Goal: Obtain resource: Download file/media

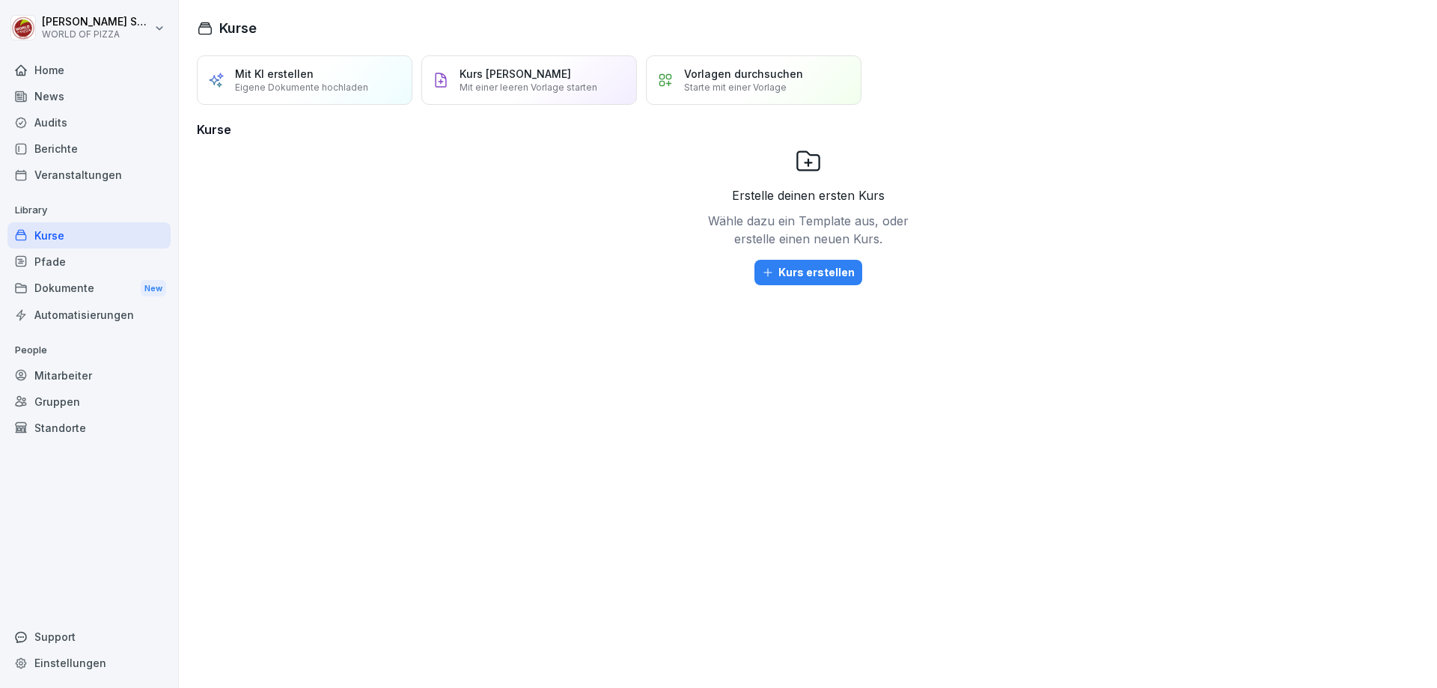
click at [79, 287] on div "Dokumente New" at bounding box center [88, 289] width 163 height 28
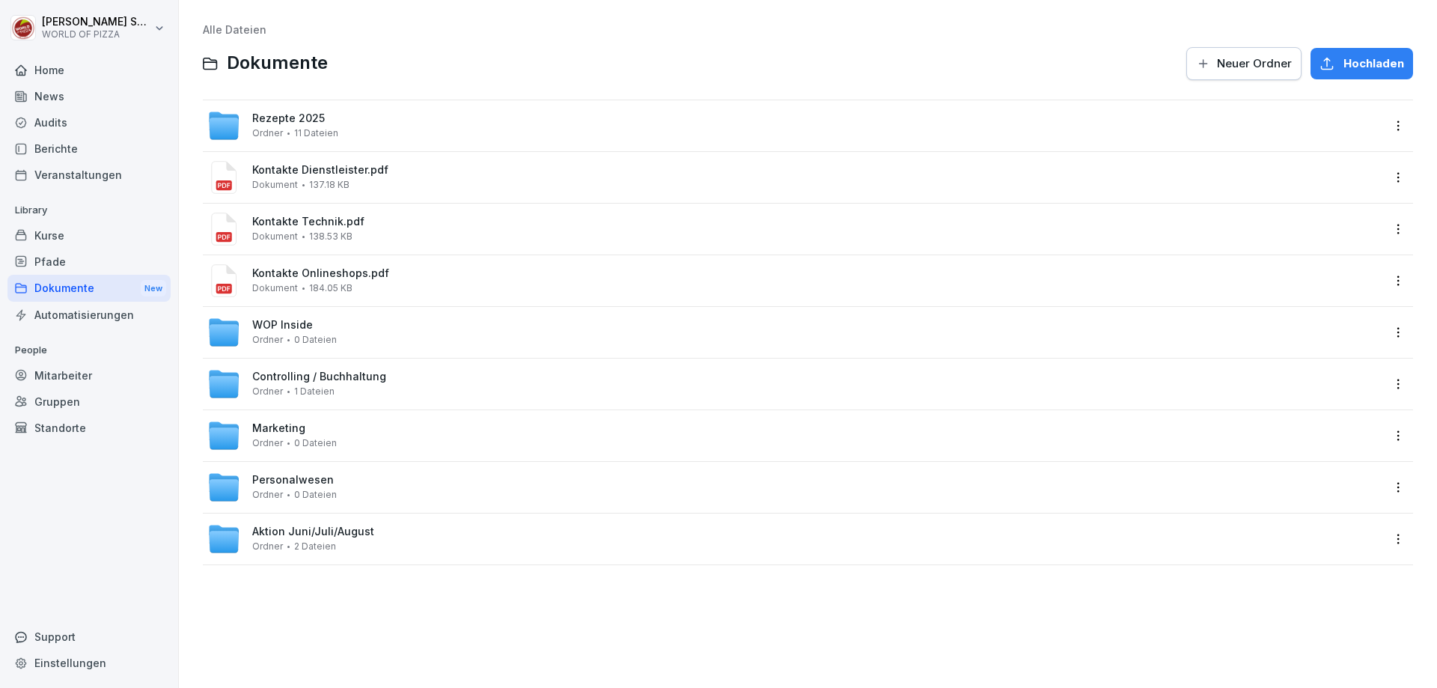
click at [481, 136] on div "Rezepte 2025 Ordner 11 Dateien" at bounding box center [794, 125] width 1174 height 33
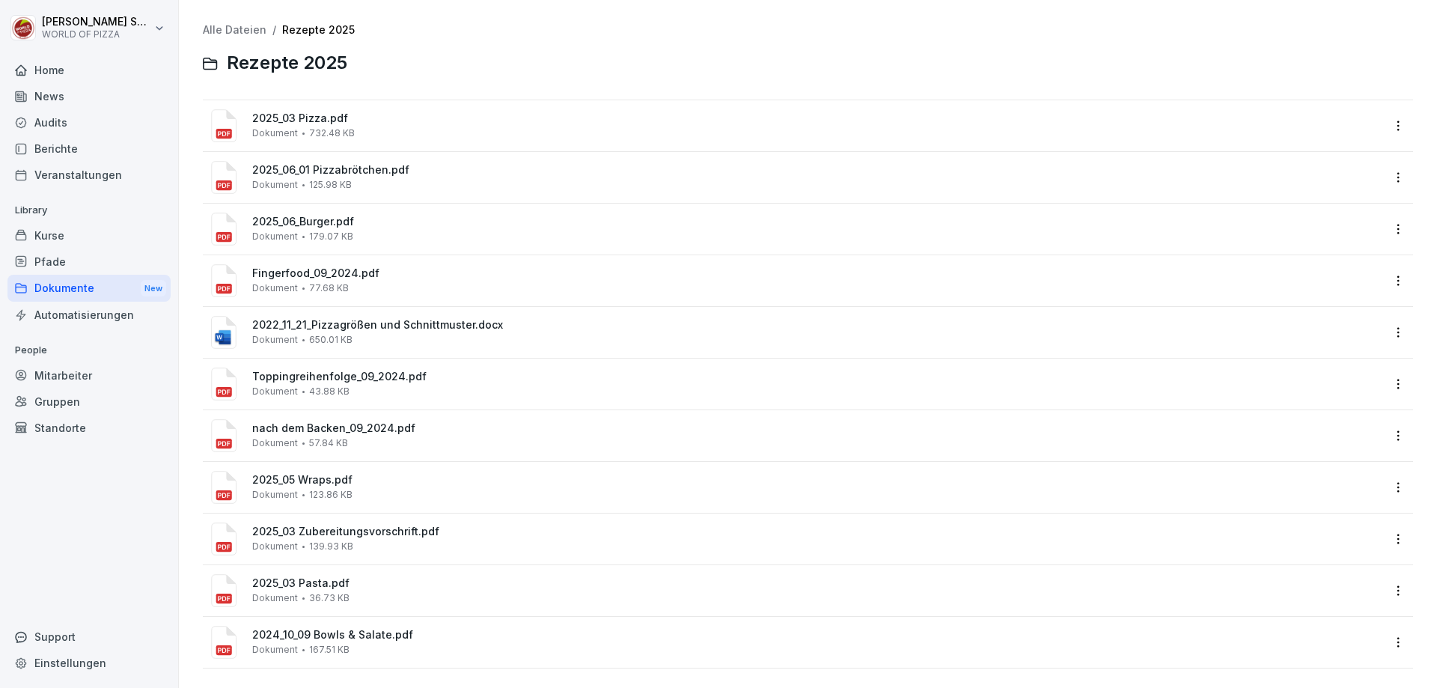
scroll to position [16, 0]
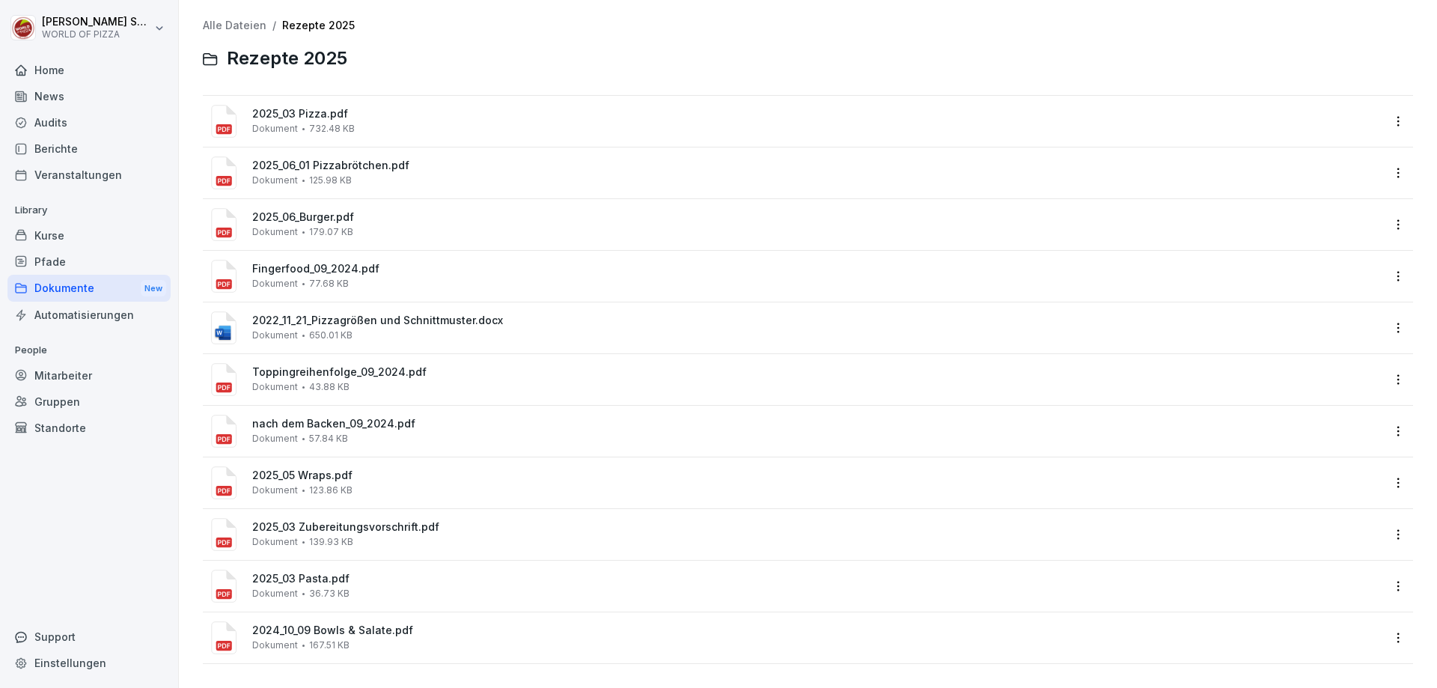
click at [452, 633] on div "2024_10_09 Bowls & Salate.pdf Dokument 167.51 KB" at bounding box center [816, 637] width 1129 height 26
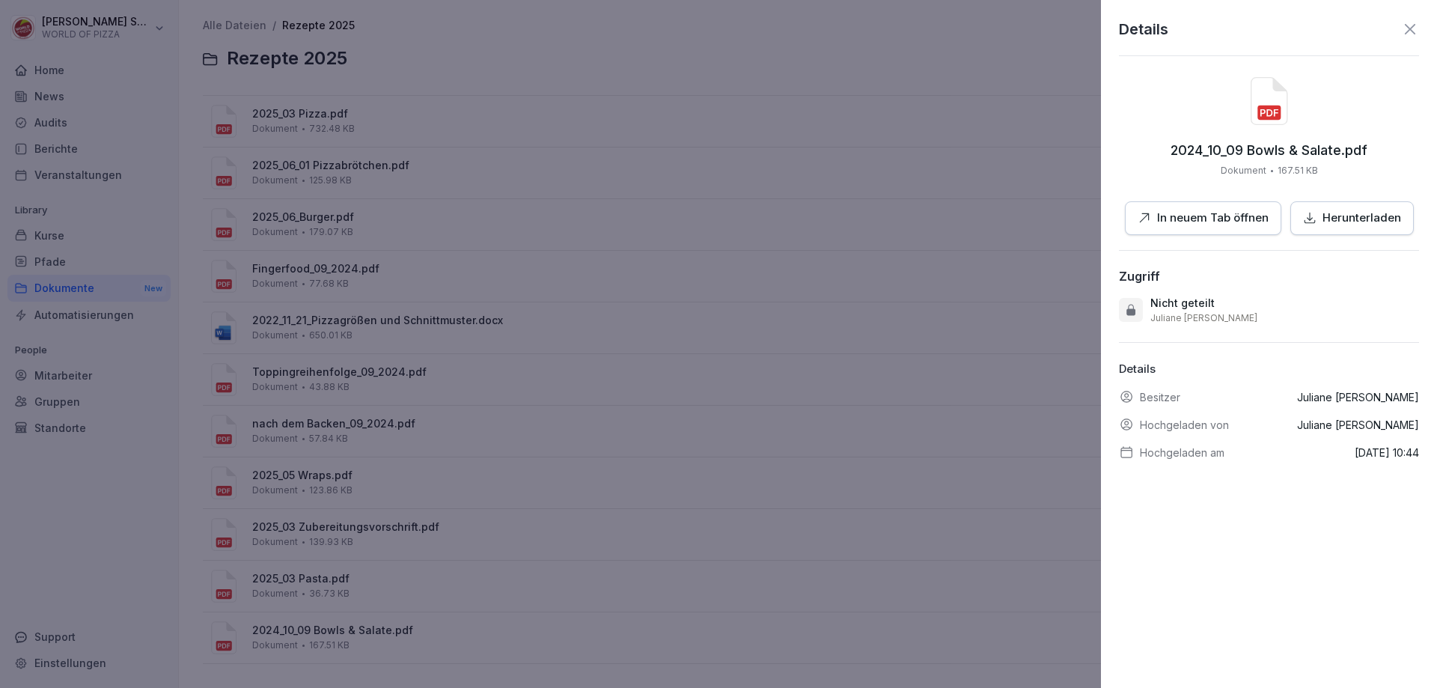
click at [1189, 216] on p "In neuem Tab öffnen" at bounding box center [1213, 218] width 112 height 17
click at [539, 216] on div at bounding box center [718, 344] width 1437 height 688
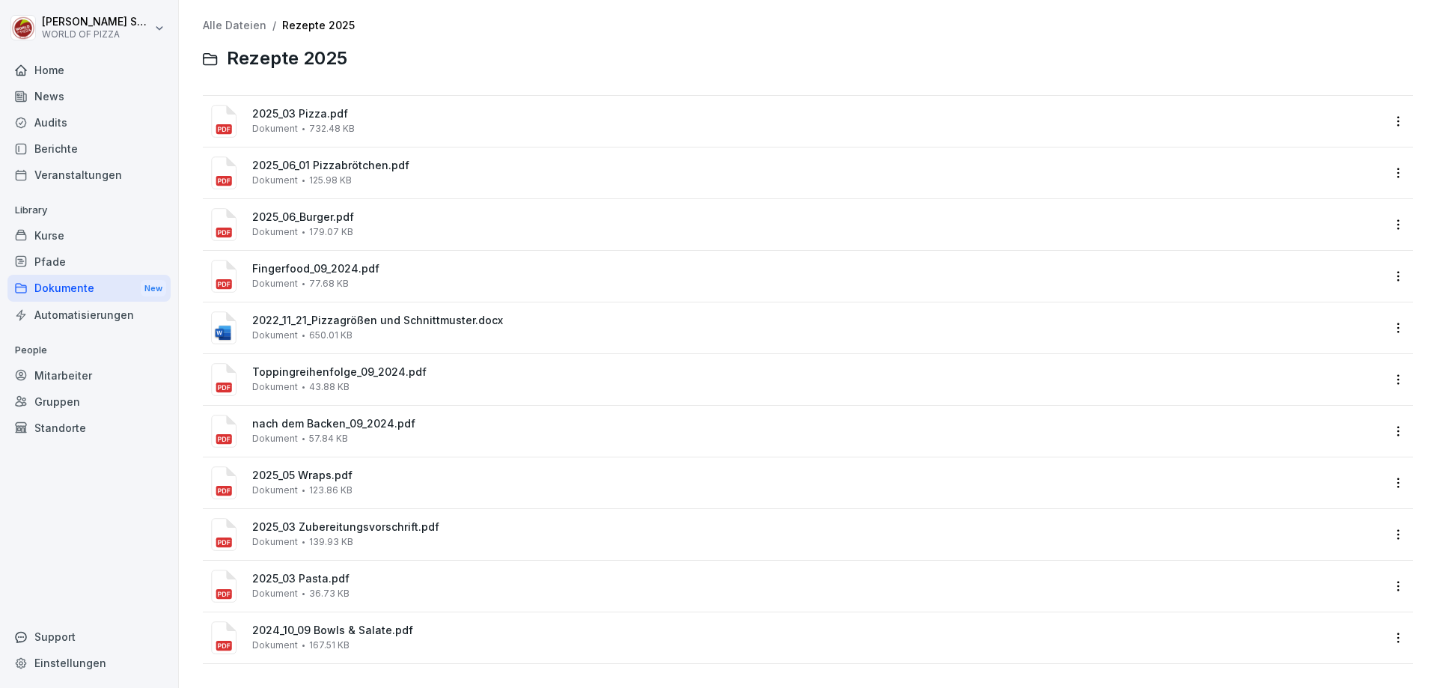
scroll to position [0, 0]
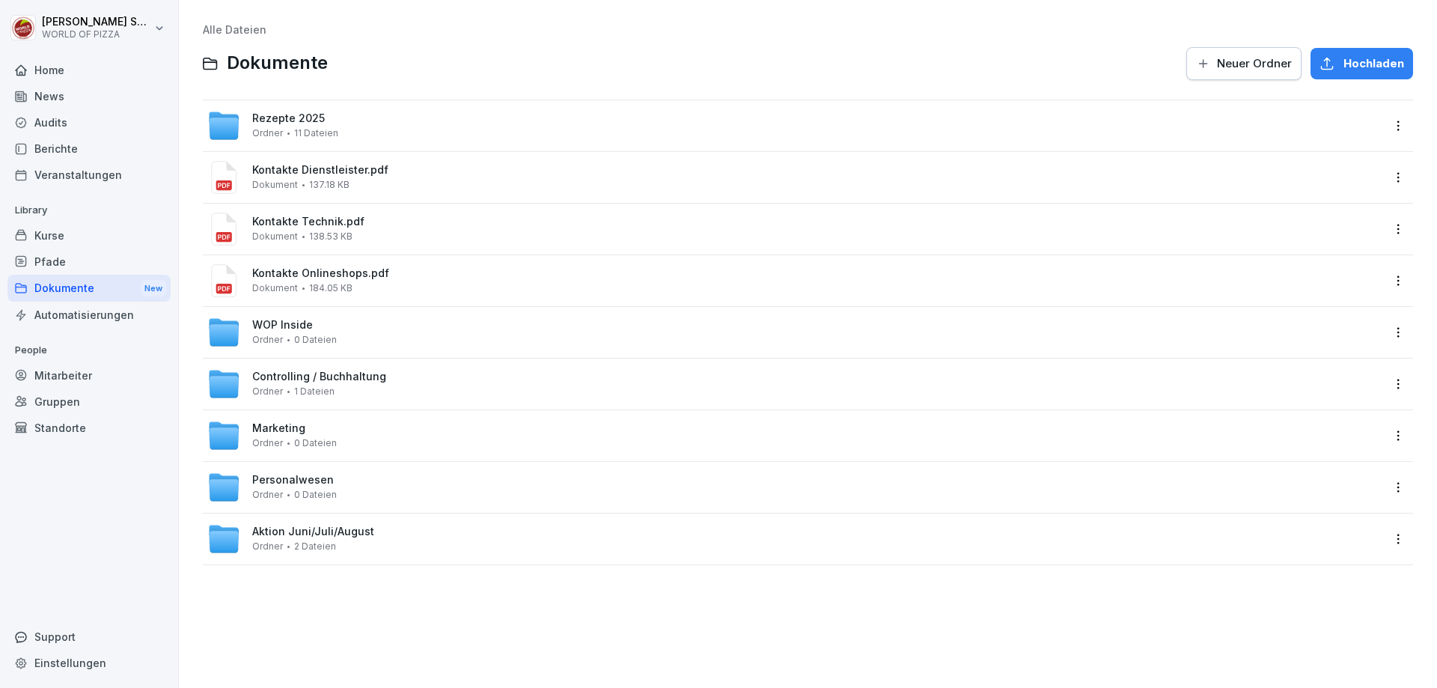
click at [351, 166] on span "Kontakte Dienstleister.pdf" at bounding box center [816, 170] width 1129 height 13
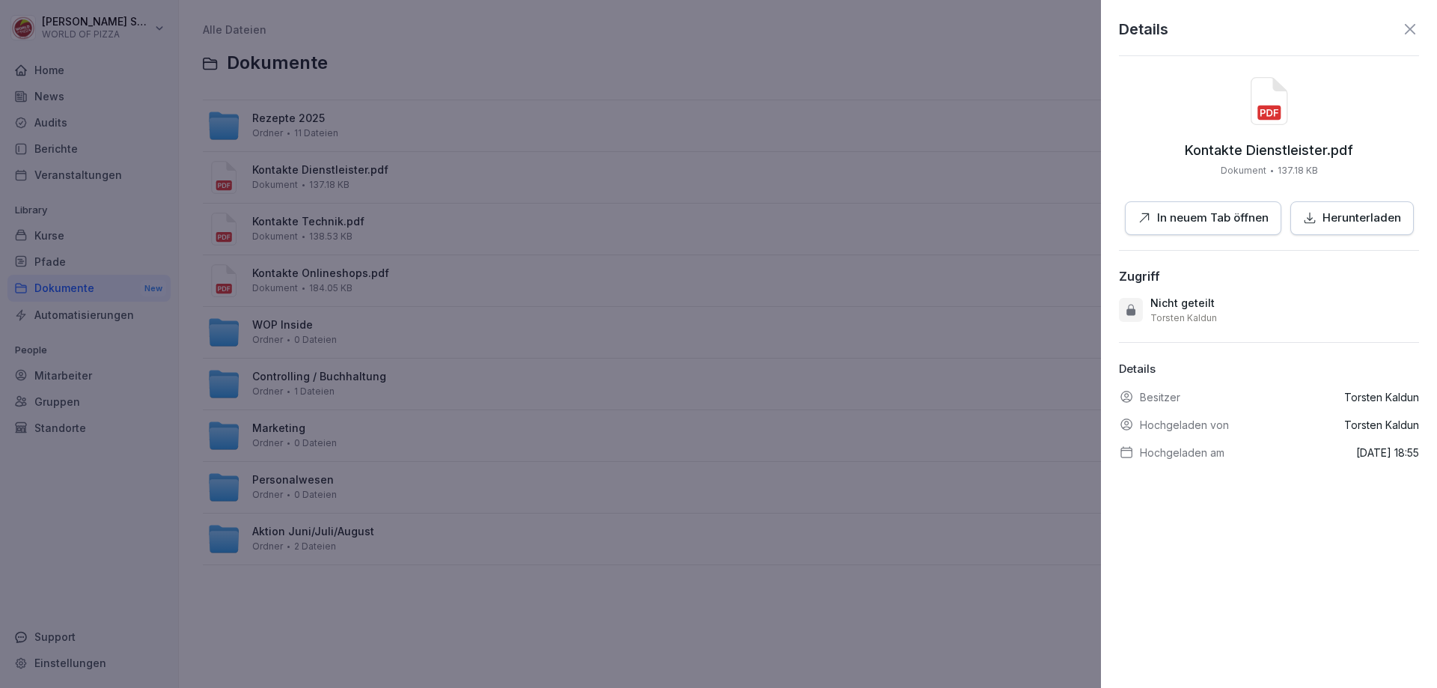
click at [1192, 223] on p "In neuem Tab öffnen" at bounding box center [1213, 218] width 112 height 17
click at [492, 210] on div at bounding box center [718, 344] width 1437 height 688
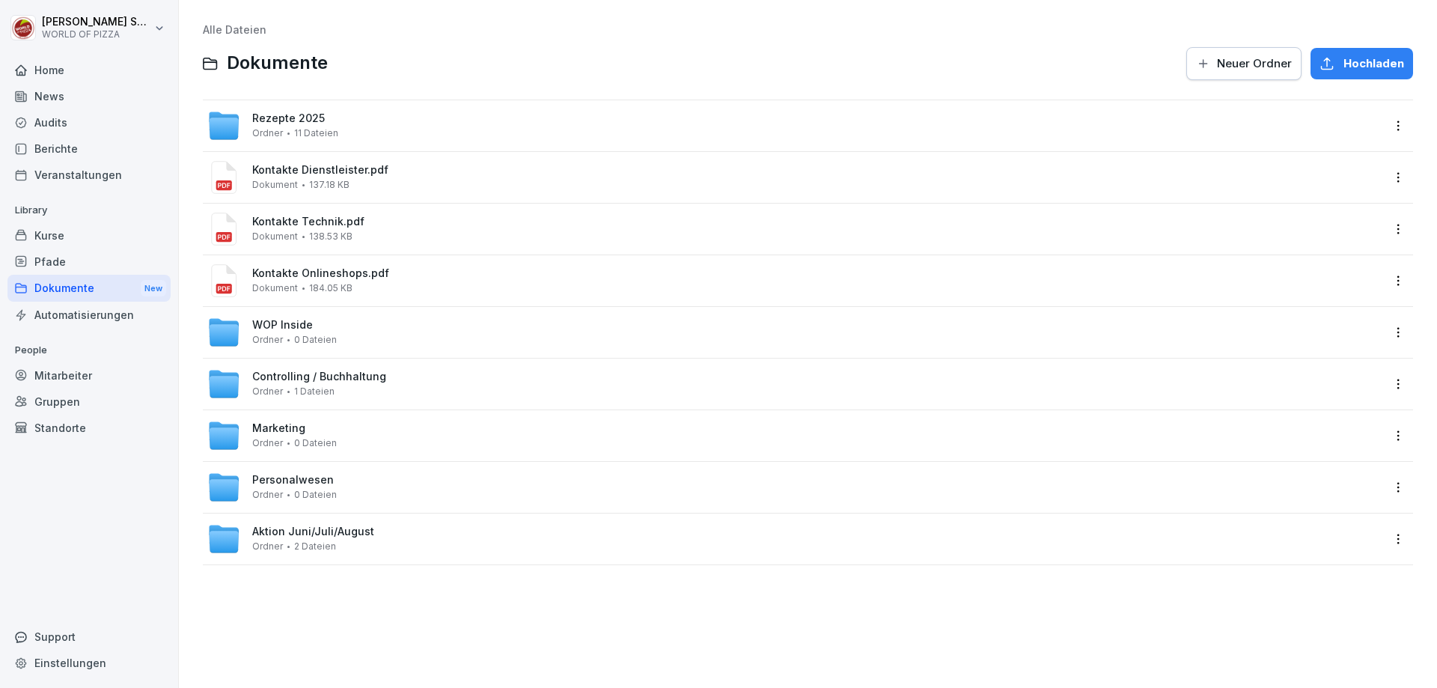
click at [404, 542] on div "Aktion Juni/Juli/[PERSON_NAME] 2 Dateien" at bounding box center [794, 538] width 1174 height 33
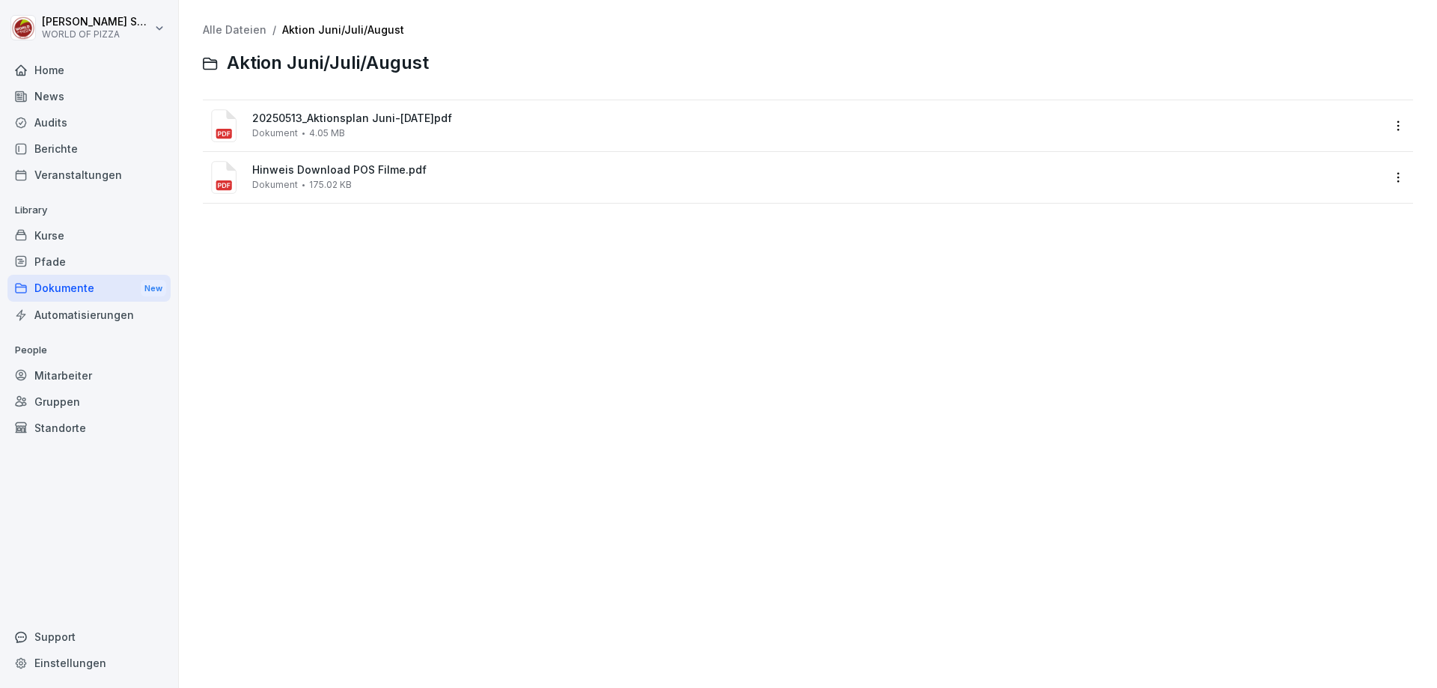
click at [375, 130] on div "20250513_Aktionsplan Juni-[DATE]pdf Dokument 4.05 MB" at bounding box center [816, 125] width 1129 height 26
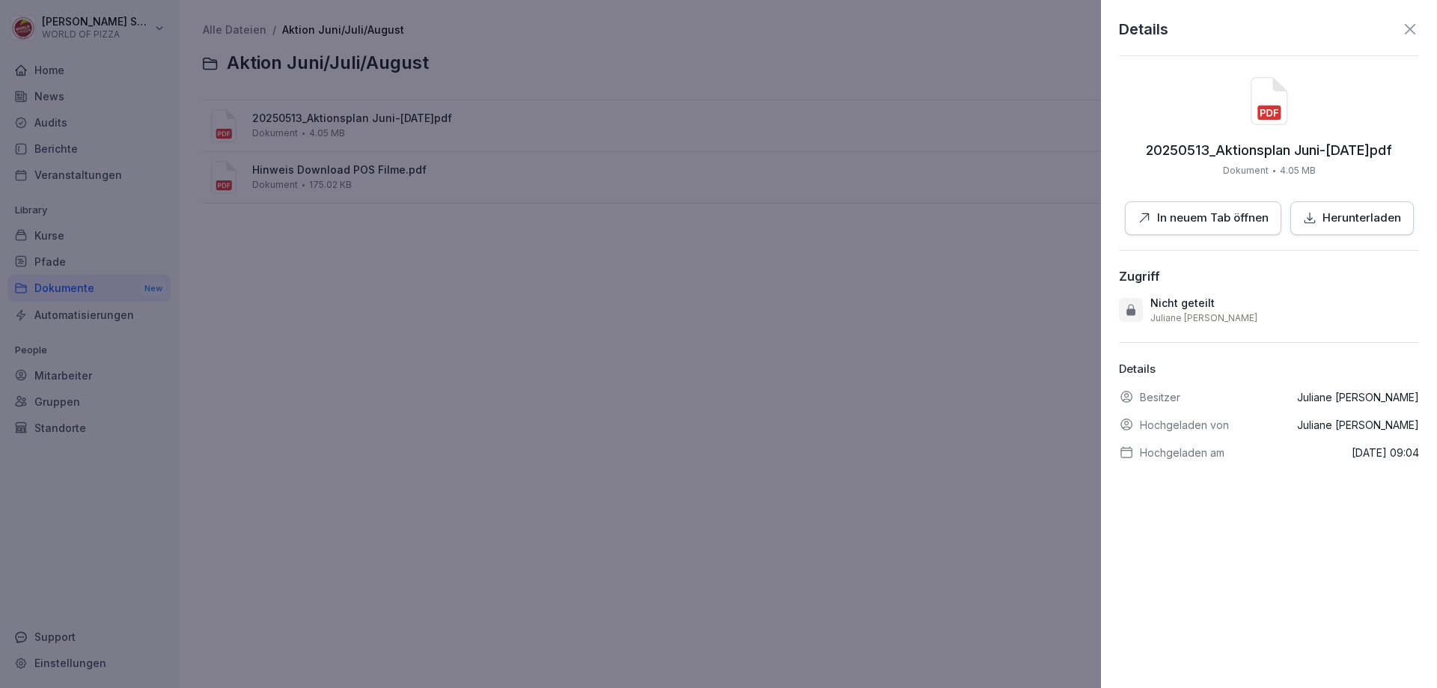
click at [1220, 222] on p "In neuem Tab öffnen" at bounding box center [1213, 218] width 112 height 17
